Goal: Task Accomplishment & Management: Use online tool/utility

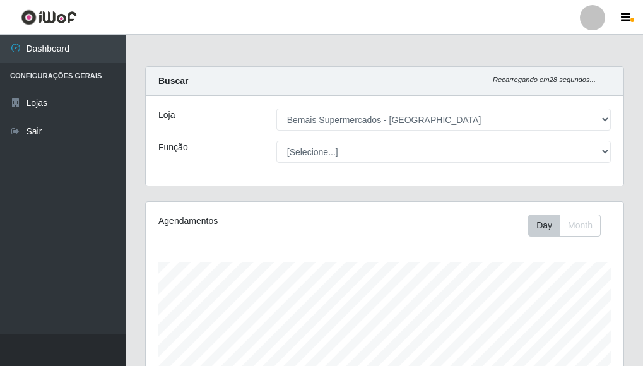
select select "249"
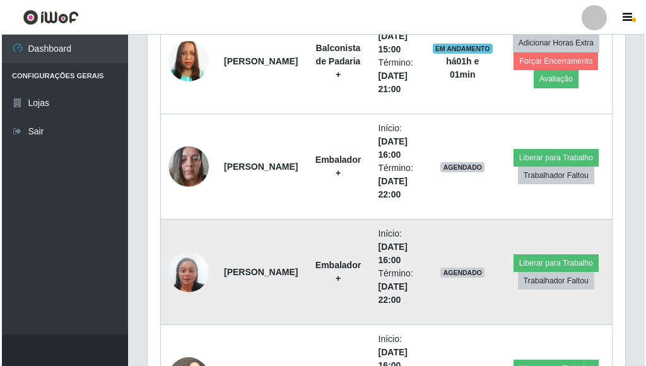
scroll to position [757, 0]
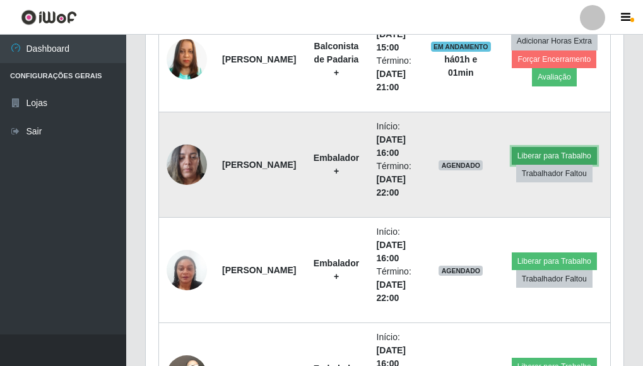
click at [572, 155] on button "Liberar para Trabalho" at bounding box center [554, 156] width 85 height 18
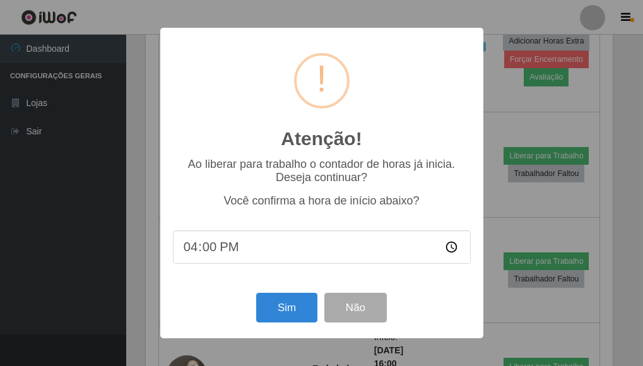
scroll to position [262, 470]
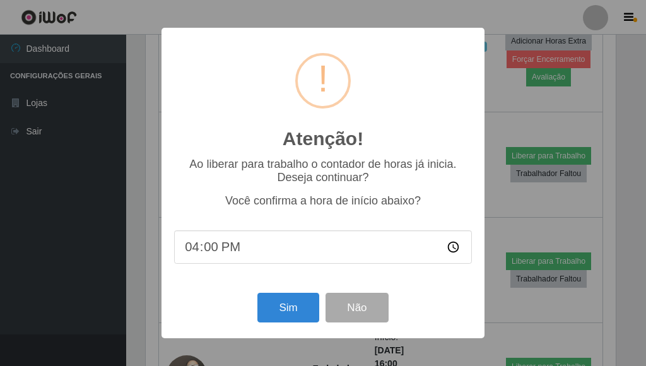
click at [266, 292] on div "Sim Não" at bounding box center [323, 308] width 298 height 36
click at [288, 298] on button "Sim" at bounding box center [287, 308] width 61 height 30
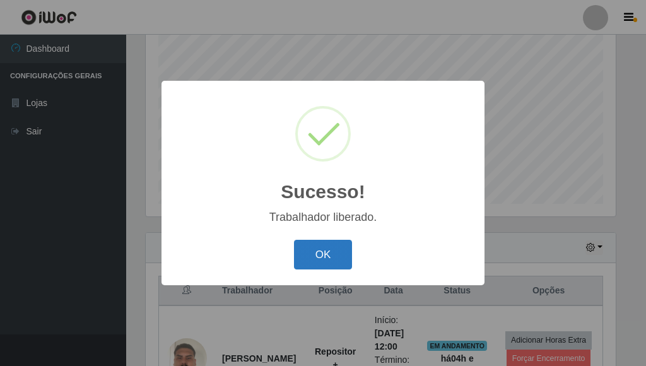
click at [331, 254] on button "OK" at bounding box center [323, 255] width 59 height 30
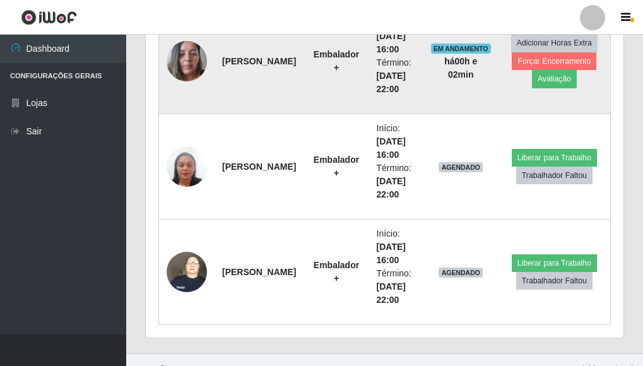
scroll to position [880, 0]
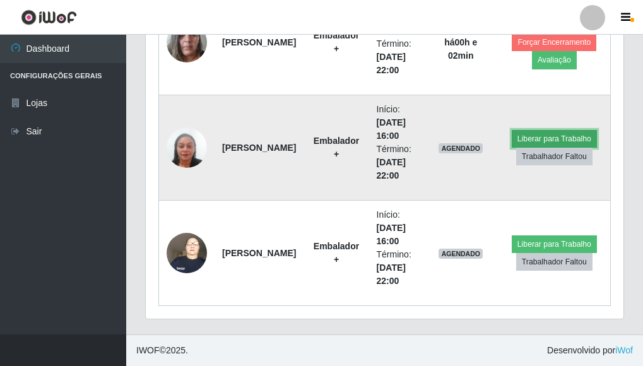
click at [557, 136] on button "Liberar para Trabalho" at bounding box center [554, 139] width 85 height 18
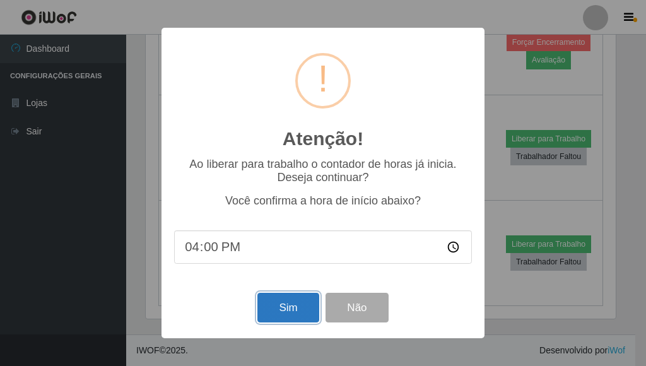
click at [299, 300] on button "Sim" at bounding box center [287, 308] width 61 height 30
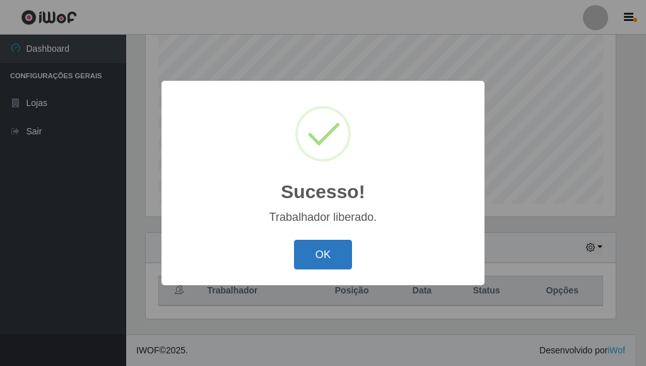
click at [314, 250] on button "OK" at bounding box center [323, 255] width 59 height 30
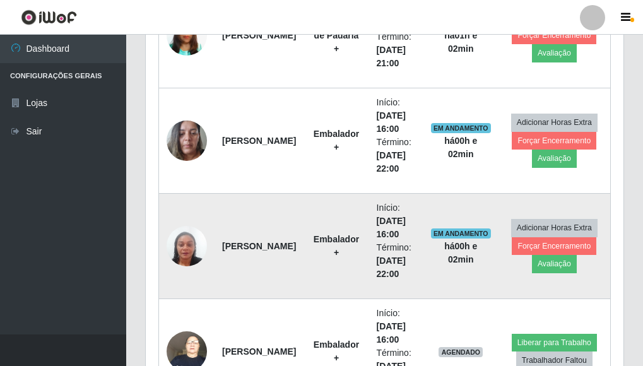
scroll to position [880, 0]
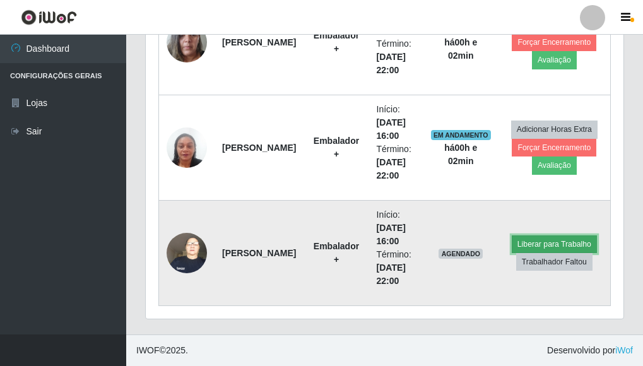
click at [551, 243] on button "Liberar para Trabalho" at bounding box center [554, 244] width 85 height 18
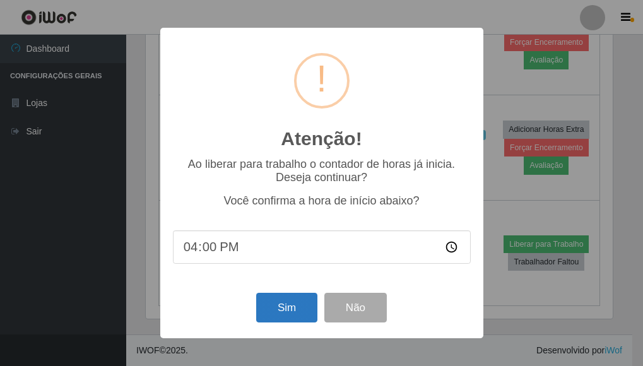
scroll to position [262, 470]
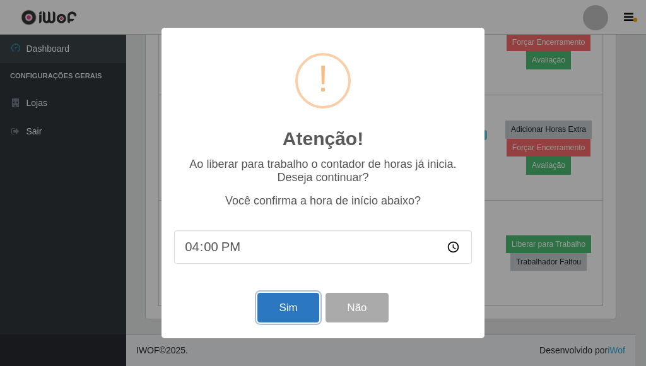
click at [289, 307] on button "Sim" at bounding box center [287, 308] width 61 height 30
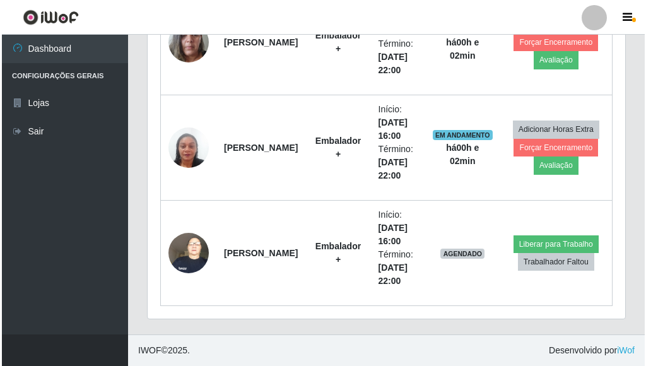
scroll to position [0, 0]
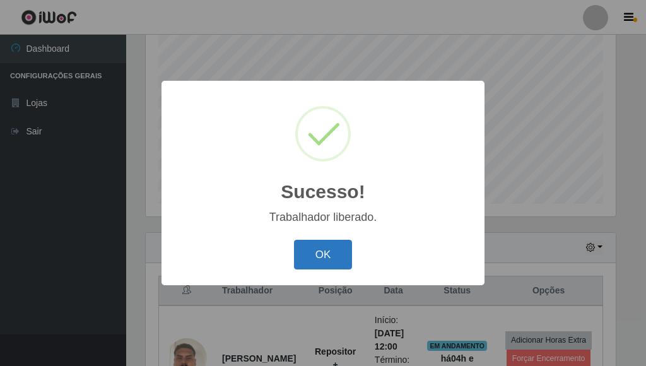
click at [329, 257] on button "OK" at bounding box center [323, 255] width 59 height 30
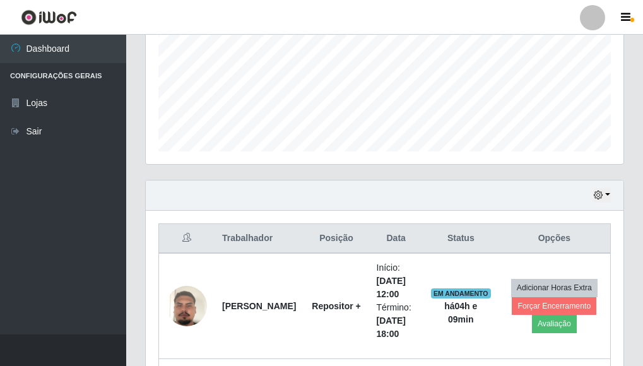
scroll to position [375, 0]
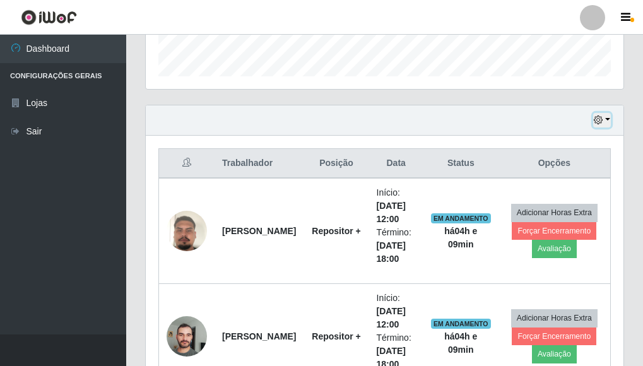
click at [606, 118] on button "button" at bounding box center [602, 120] width 18 height 15
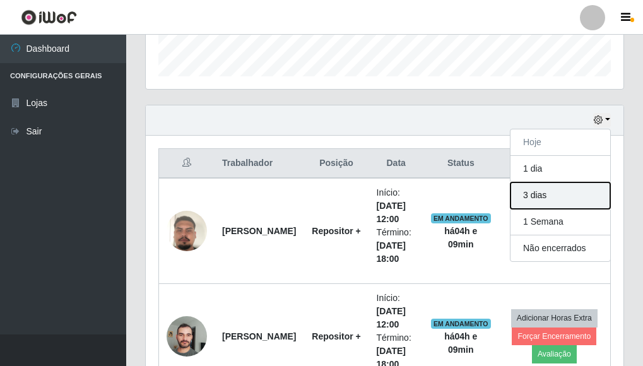
click at [553, 199] on button "3 dias" at bounding box center [561, 195] width 100 height 27
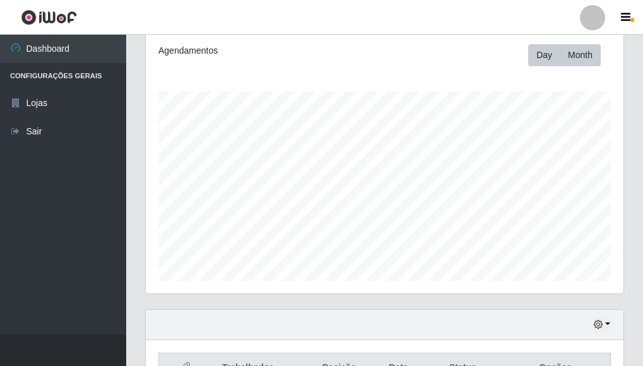
scroll to position [379, 0]
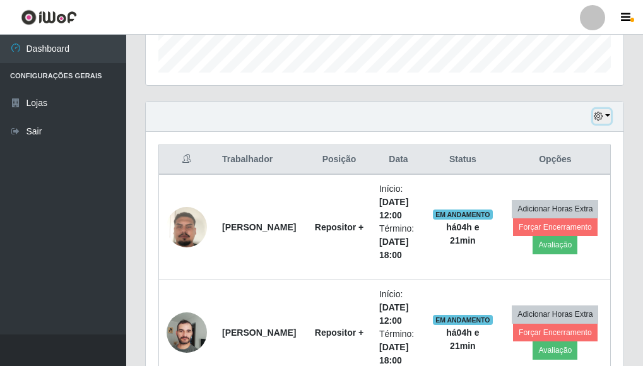
click at [610, 115] on button "button" at bounding box center [602, 116] width 18 height 15
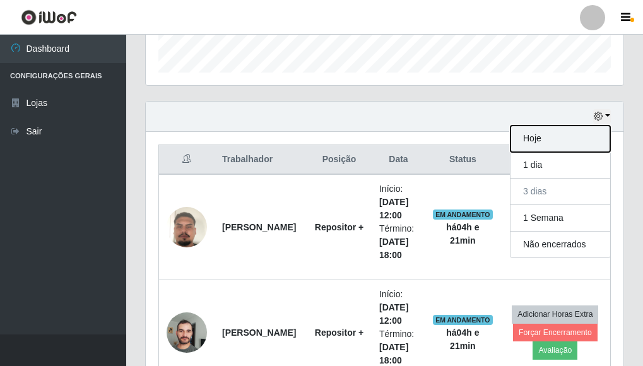
click at [535, 141] on button "Hoje" at bounding box center [561, 139] width 100 height 27
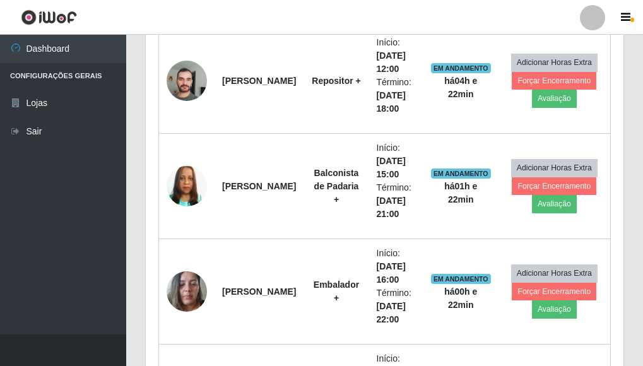
scroll to position [627, 0]
